Goal: Task Accomplishment & Management: Complete application form

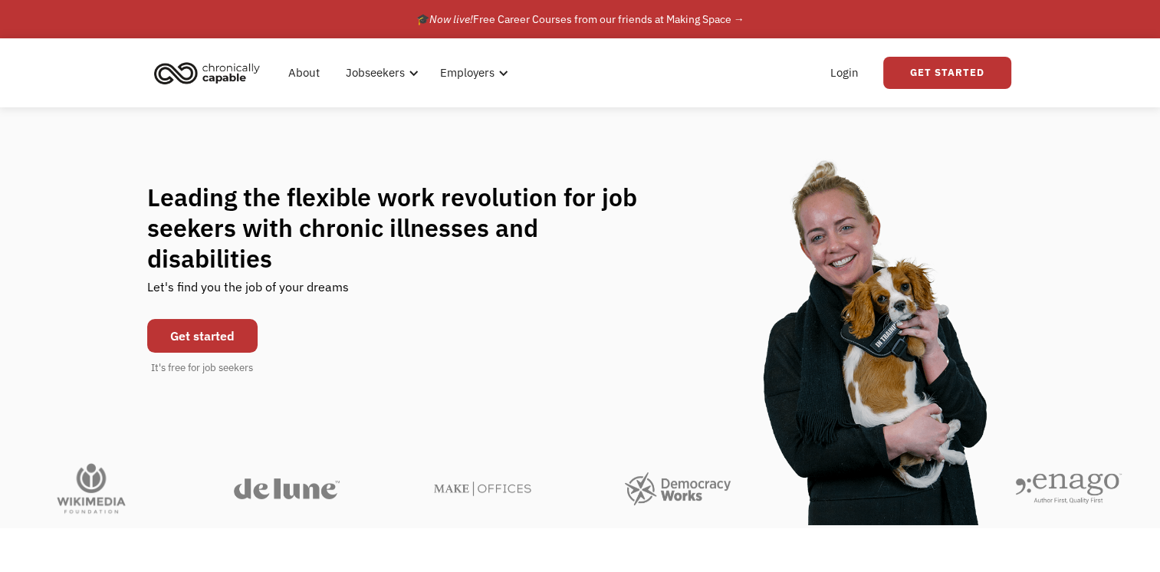
click at [215, 319] on link "Get started" at bounding box center [202, 336] width 110 height 34
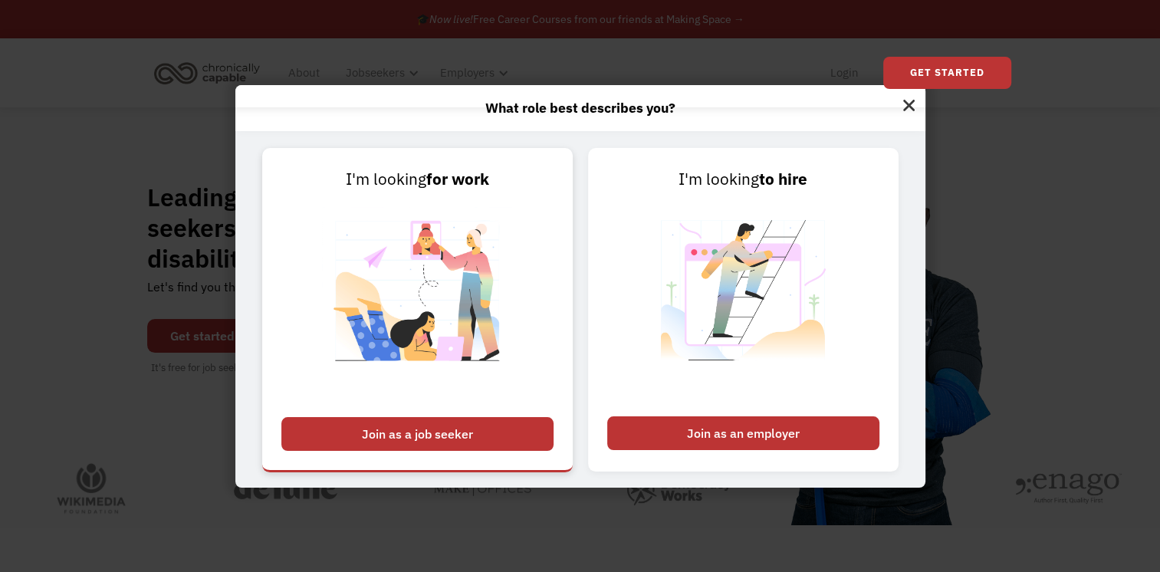
click at [485, 434] on div "Join as a job seeker" at bounding box center [417, 434] width 272 height 34
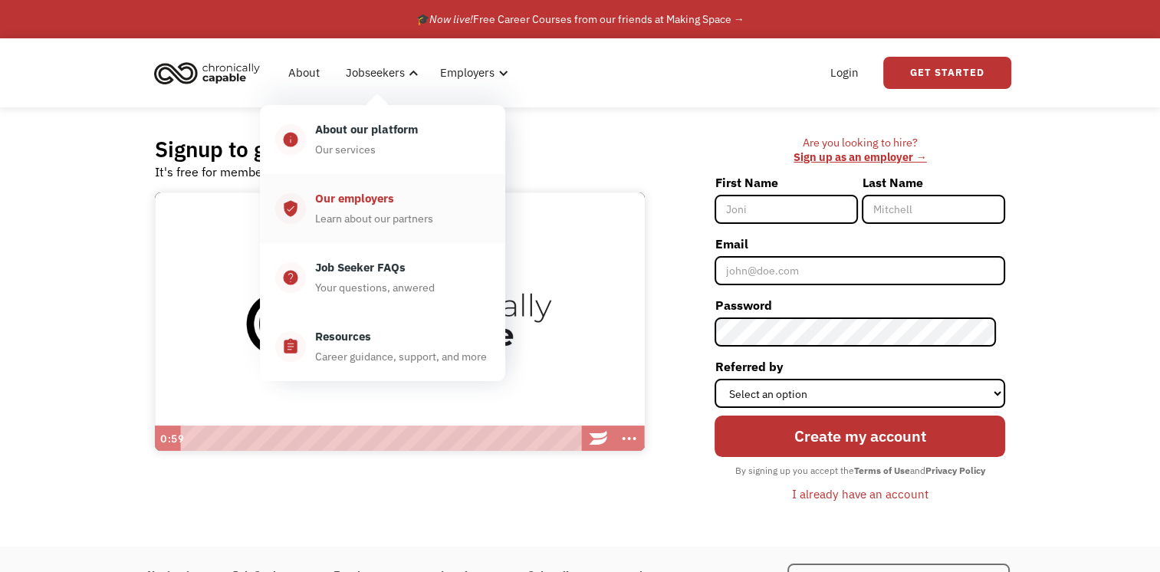
click at [390, 227] on div "Learn about our partners" at bounding box center [374, 218] width 118 height 18
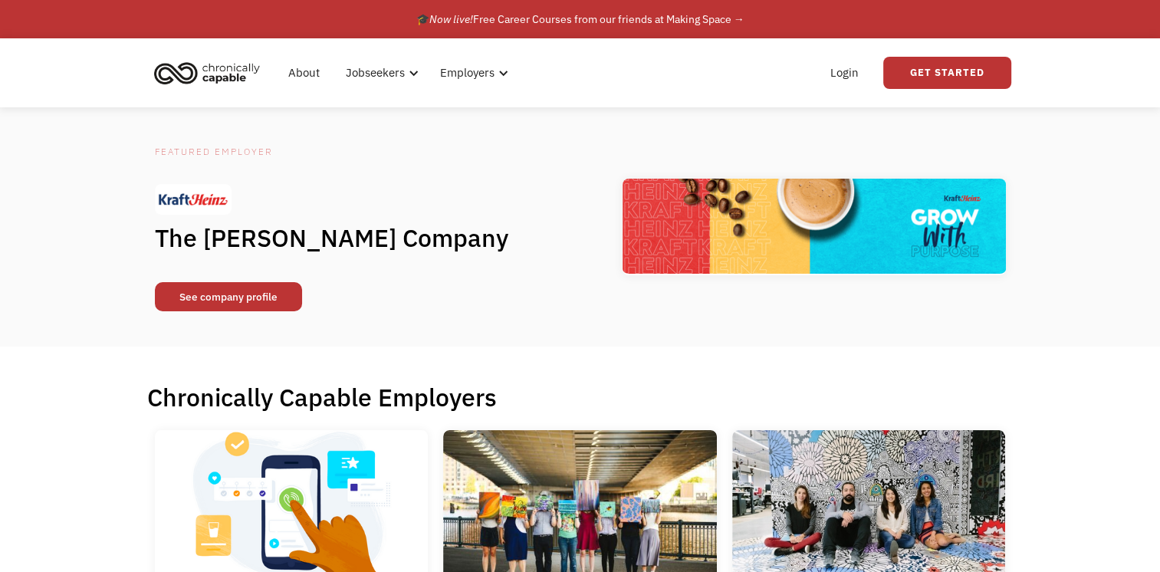
click at [232, 306] on link "See company profile" at bounding box center [228, 296] width 147 height 29
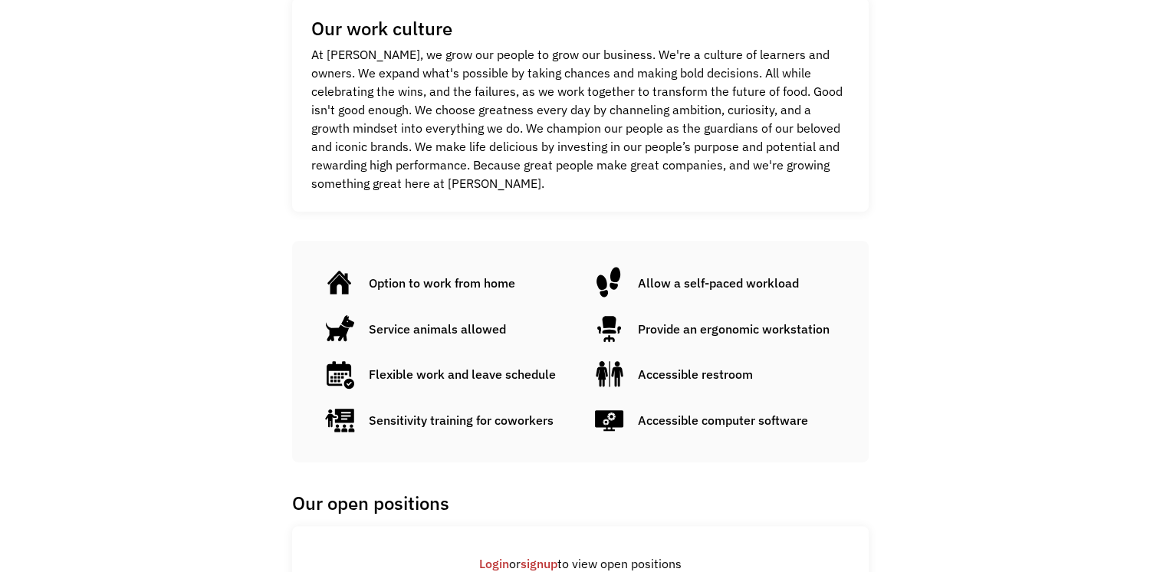
scroll to position [1055, 0]
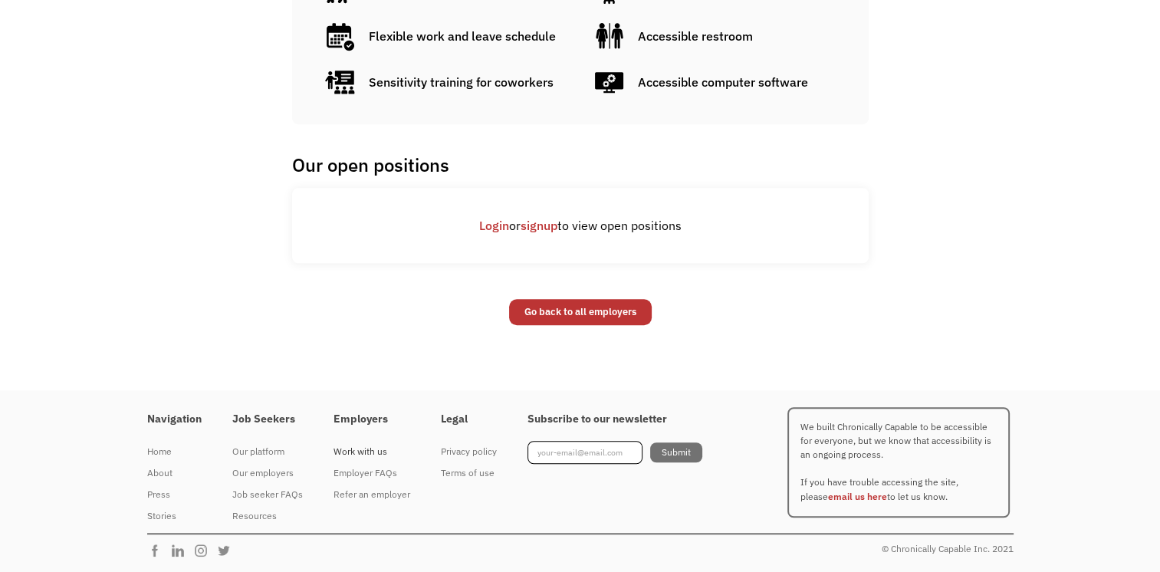
click at [377, 446] on div "Work with us" at bounding box center [372, 451] width 77 height 18
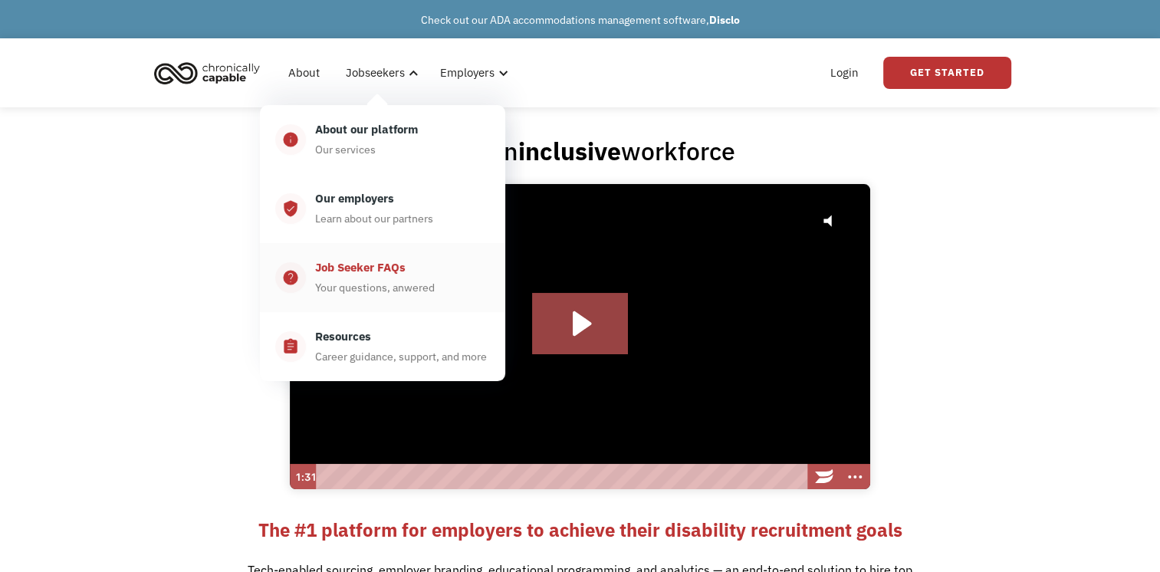
click at [392, 284] on div "Your questions, anwered" at bounding box center [375, 287] width 120 height 18
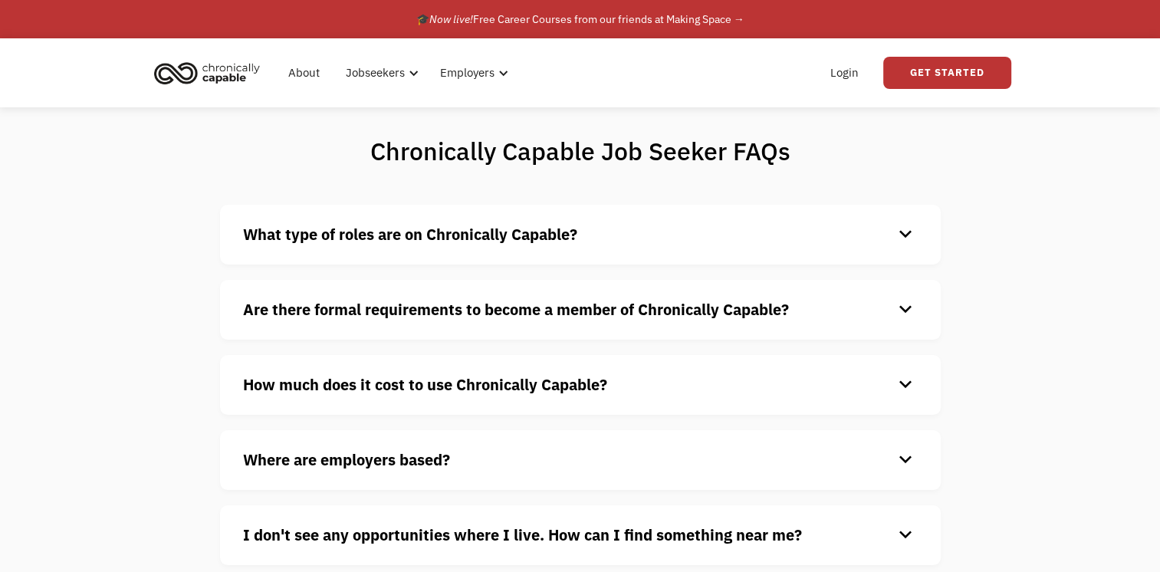
click at [498, 229] on strong "What type of roles are on Chronically Capable?" at bounding box center [410, 234] width 334 height 21
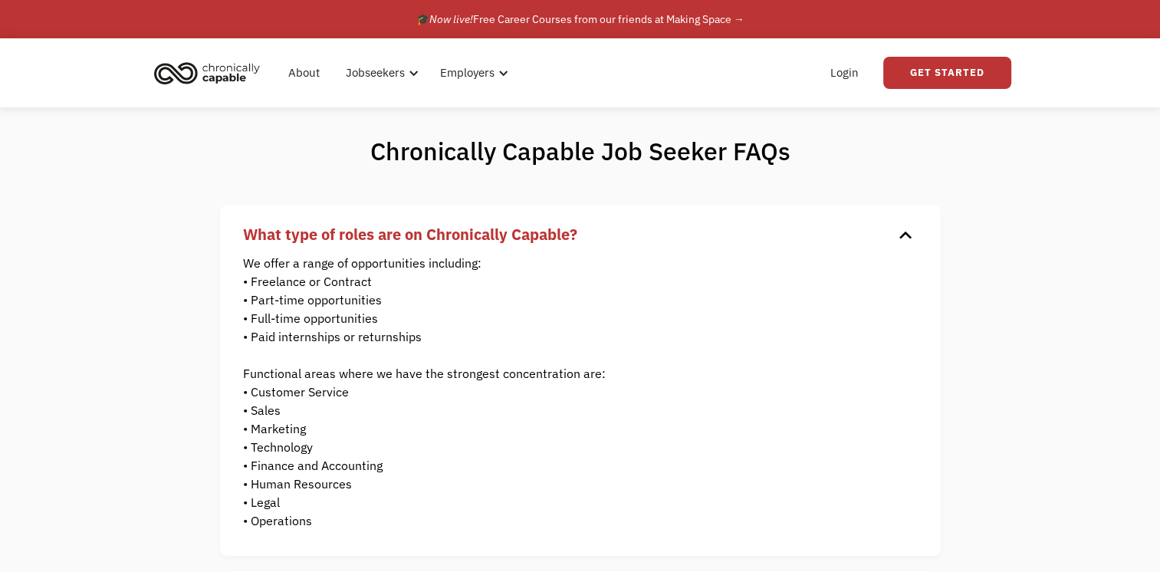
click at [498, 229] on strong "What type of roles are on Chronically Capable?" at bounding box center [410, 234] width 334 height 21
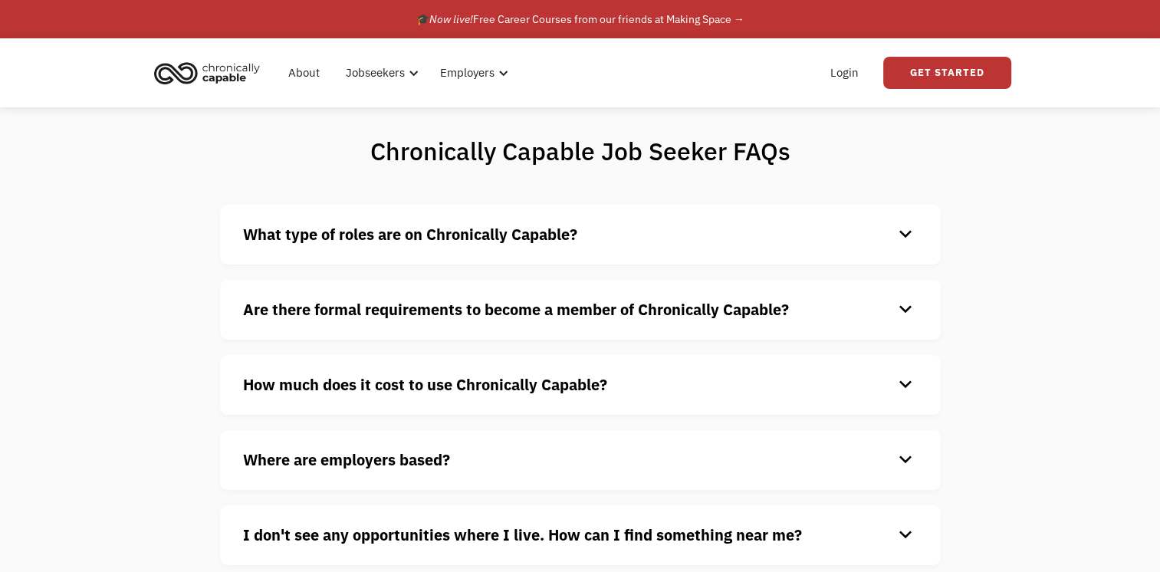
click at [605, 377] on strong "How much does it cost to use Chronically Capable?" at bounding box center [425, 384] width 364 height 21
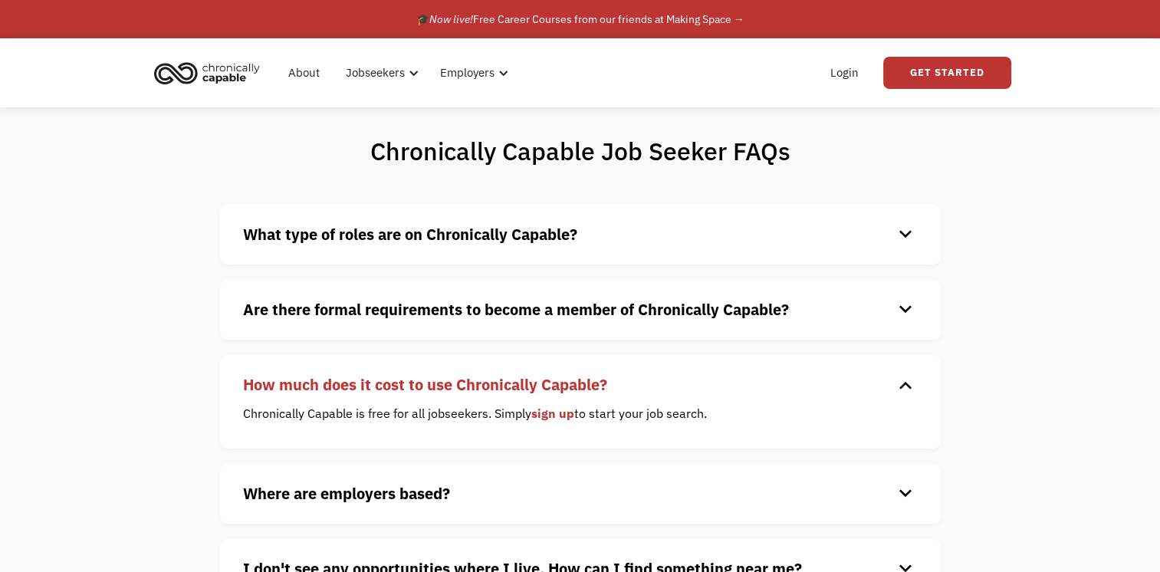
click at [605, 377] on strong "How much does it cost to use Chronically Capable?" at bounding box center [425, 384] width 364 height 21
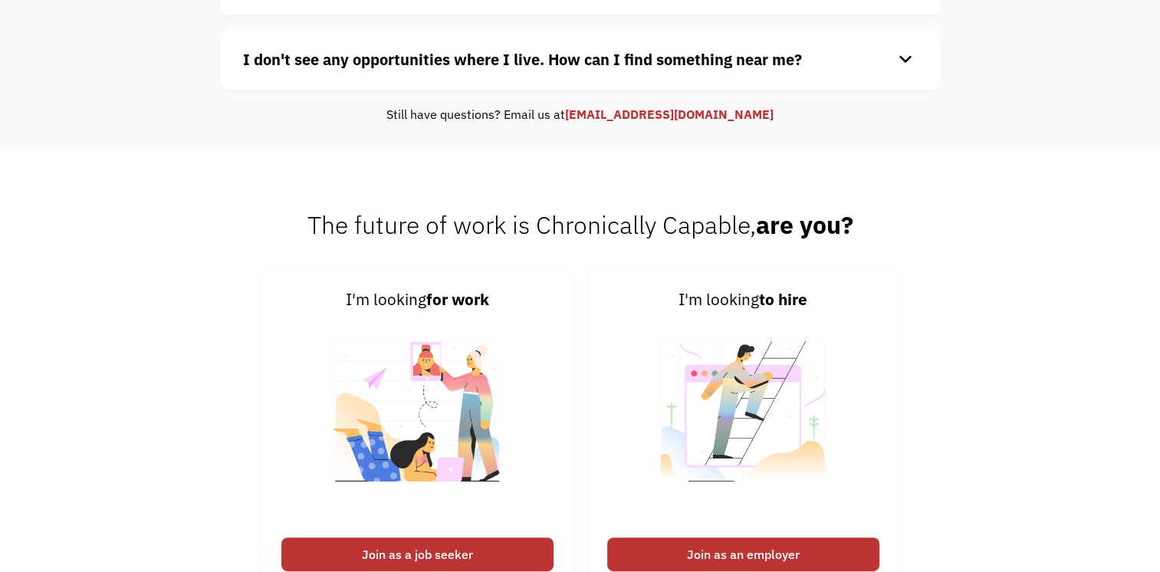
scroll to position [587, 0]
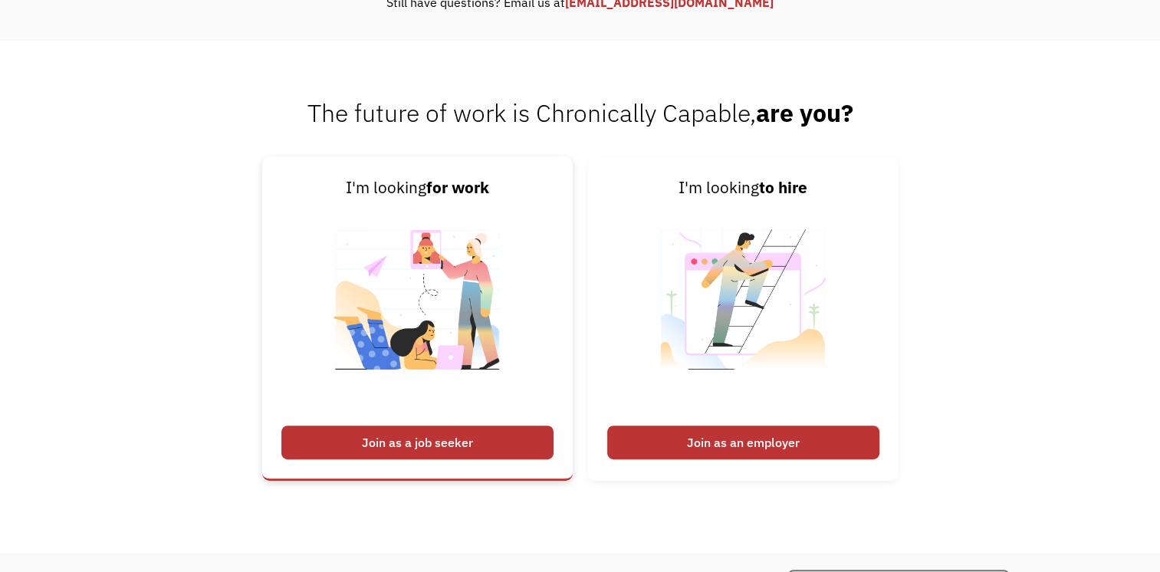
click at [427, 435] on div "Join as a job seeker" at bounding box center [417, 443] width 272 height 34
click at [437, 449] on div "Join as a job seeker" at bounding box center [417, 443] width 272 height 34
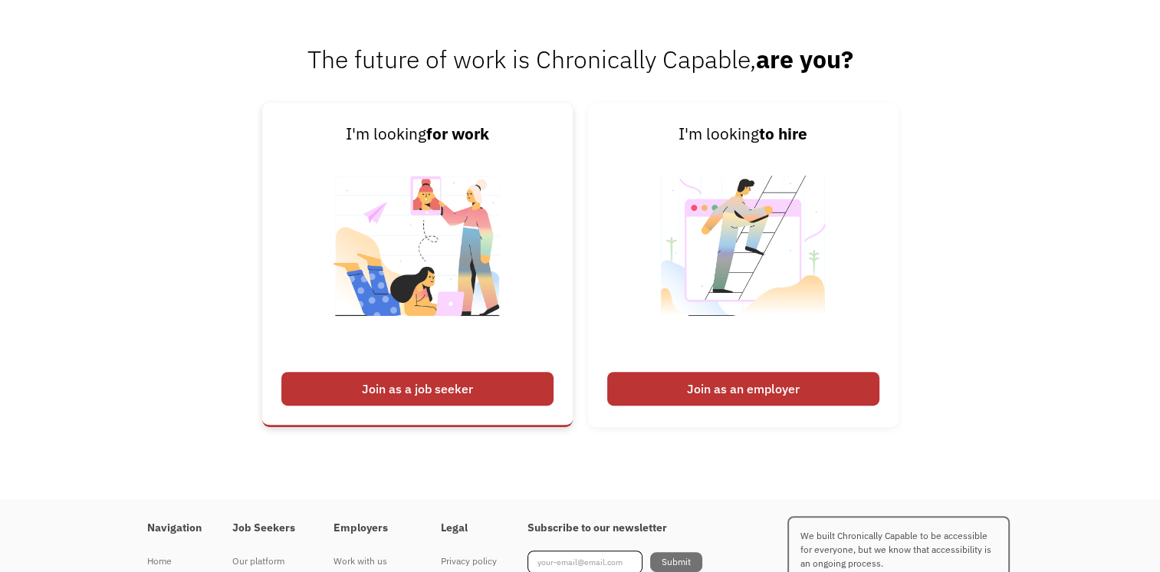
click at [437, 308] on img at bounding box center [417, 255] width 191 height 217
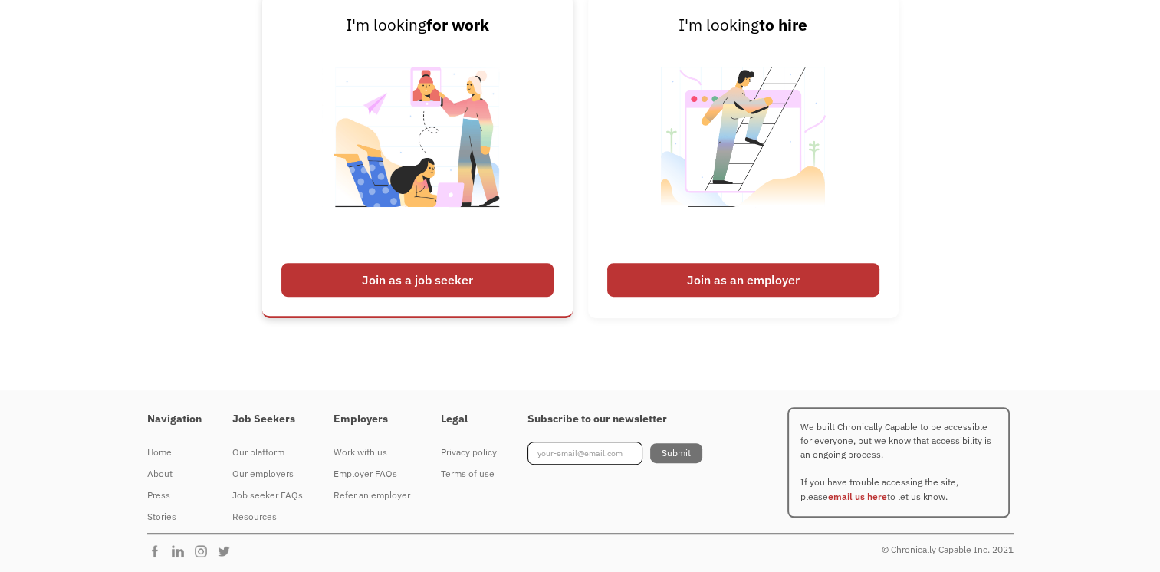
click at [420, 143] on img at bounding box center [417, 146] width 191 height 217
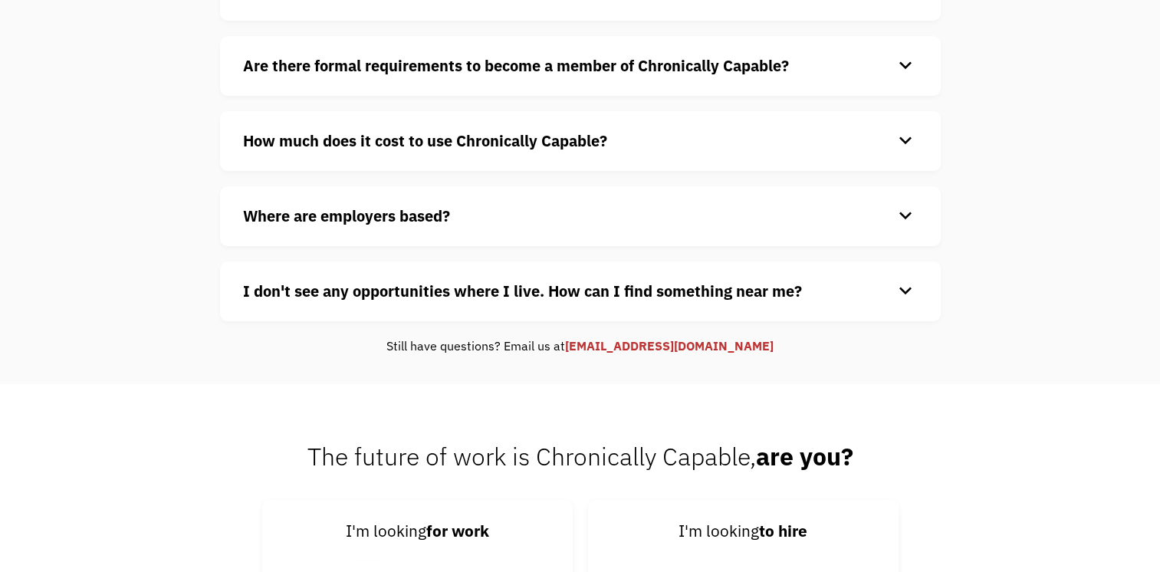
scroll to position [0, 0]
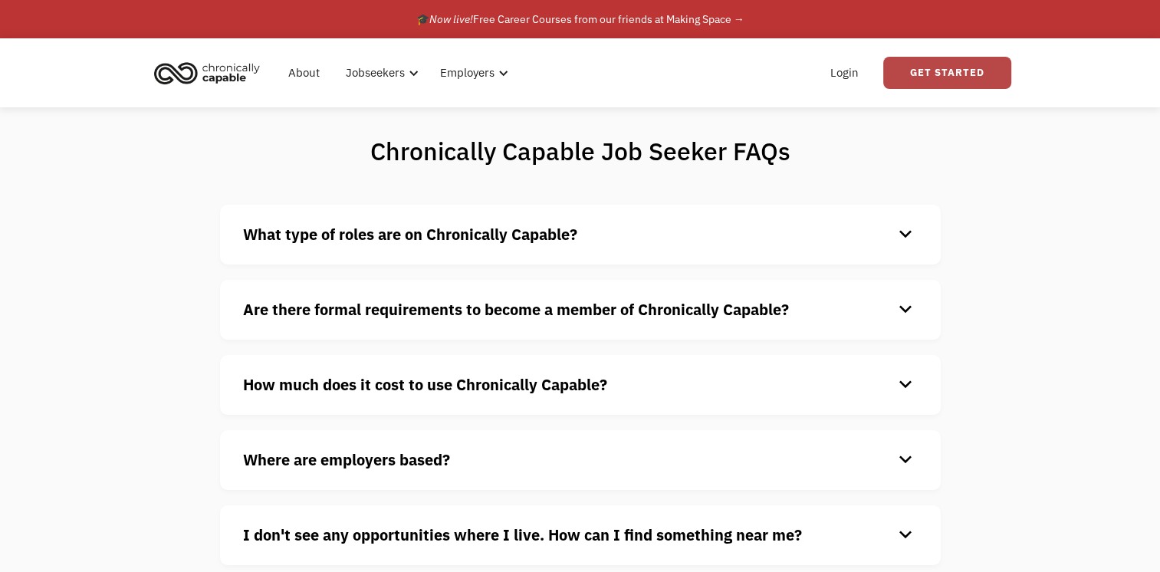
click at [951, 81] on link "Get Started" at bounding box center [947, 73] width 128 height 32
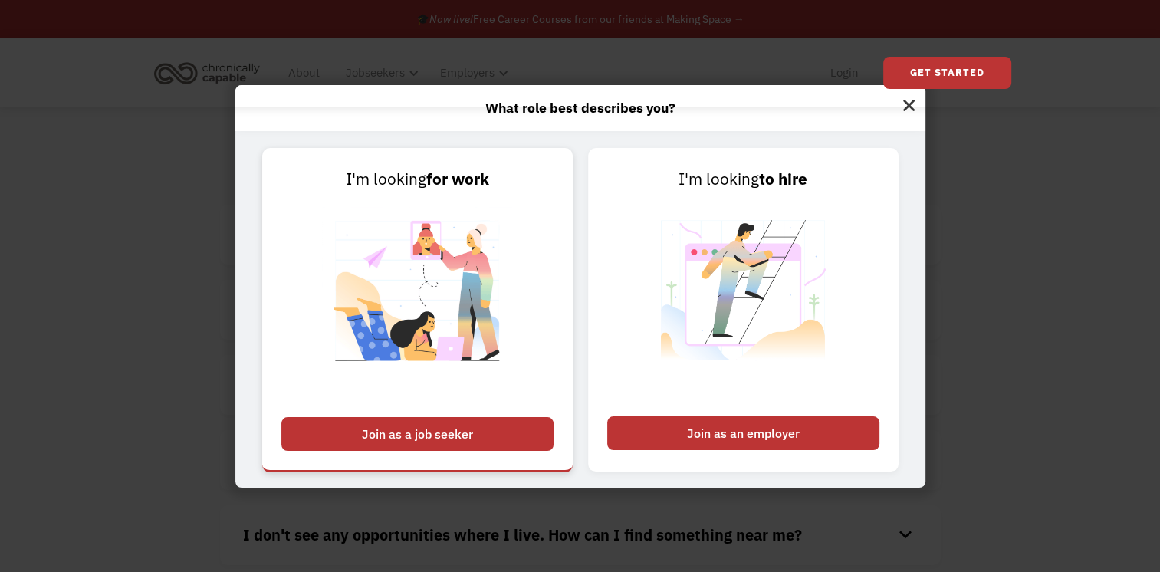
click at [471, 447] on div "Join as a job seeker" at bounding box center [417, 434] width 272 height 34
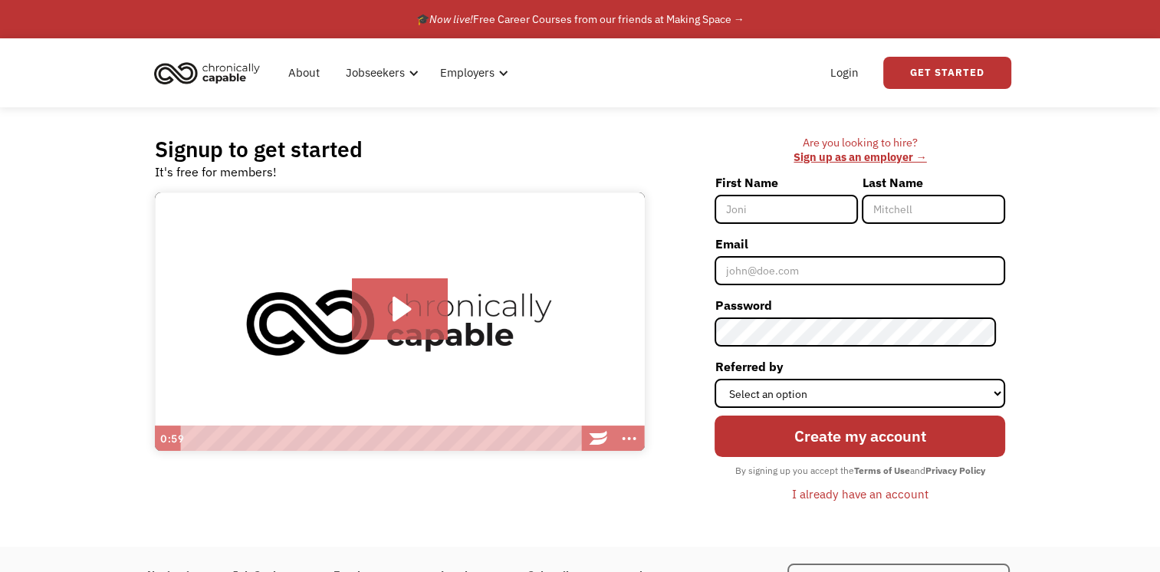
click at [791, 206] on input "First Name" at bounding box center [786, 209] width 143 height 29
type input "Shay"
type input "[PERSON_NAME]"
type input "[EMAIL_ADDRESS][DOMAIN_NAME]"
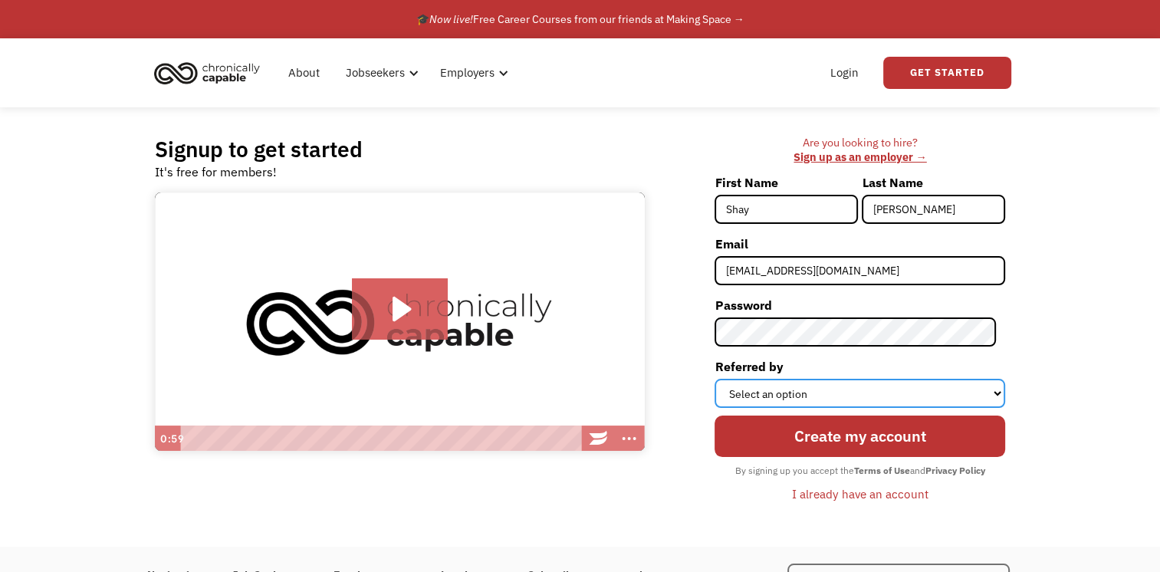
click at [804, 391] on select "Select an option Instagram Facebook Twitter Search Engine News Article Word of …" at bounding box center [860, 393] width 291 height 29
select select "Word of Mouth"
click at [724, 379] on select "Select an option Instagram Facebook Twitter Search Engine News Article Word of …" at bounding box center [860, 393] width 291 height 29
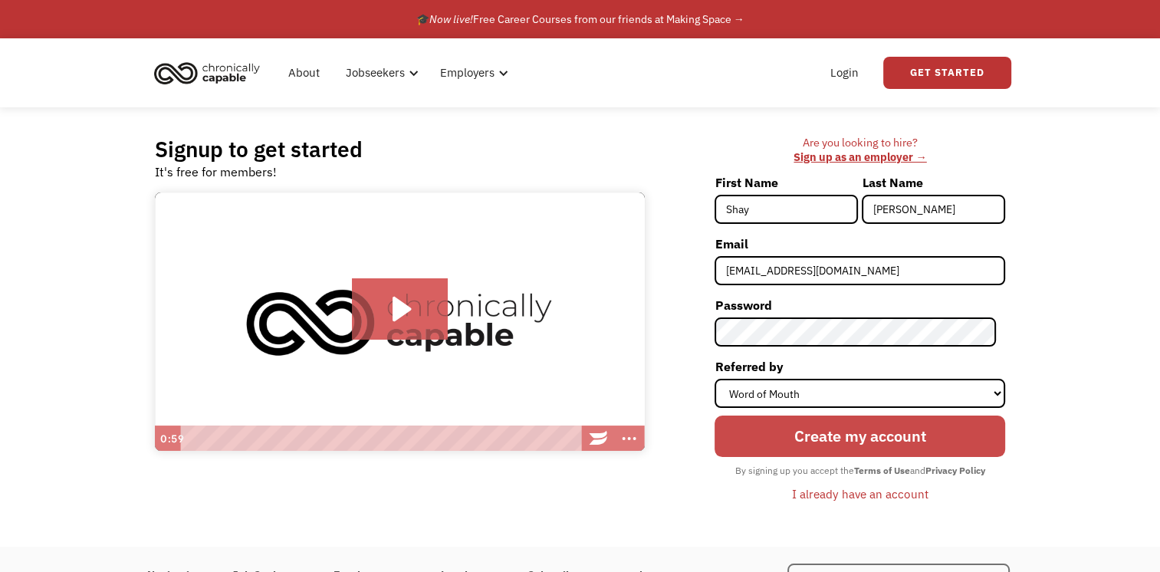
click at [847, 423] on input "Create my account" at bounding box center [860, 436] width 291 height 41
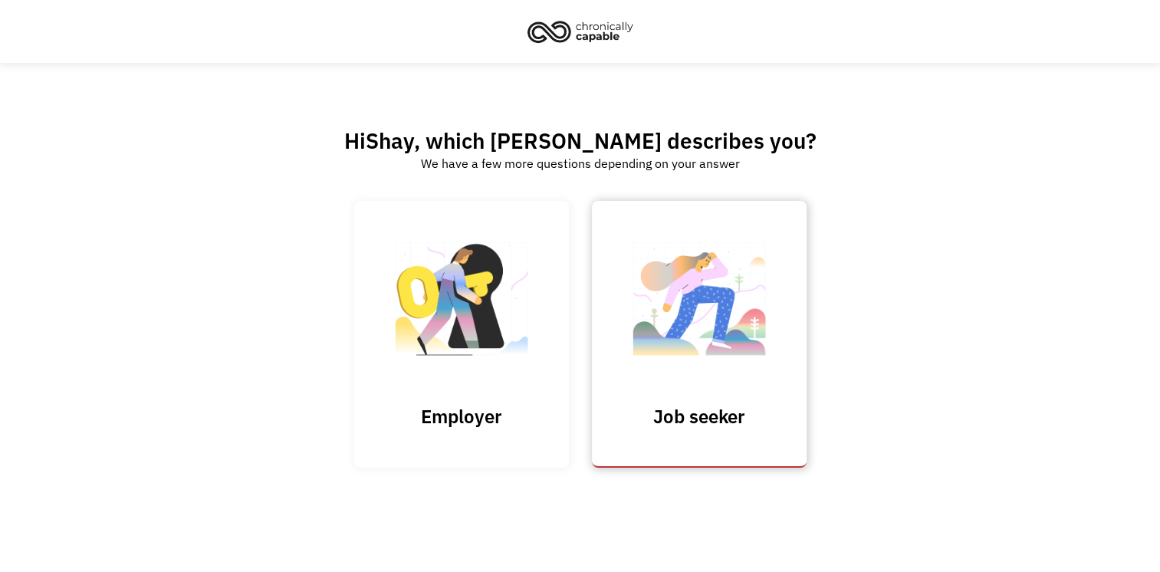
click at [709, 403] on link "Job seeker" at bounding box center [699, 334] width 215 height 266
